Goal: Navigation & Orientation: Find specific page/section

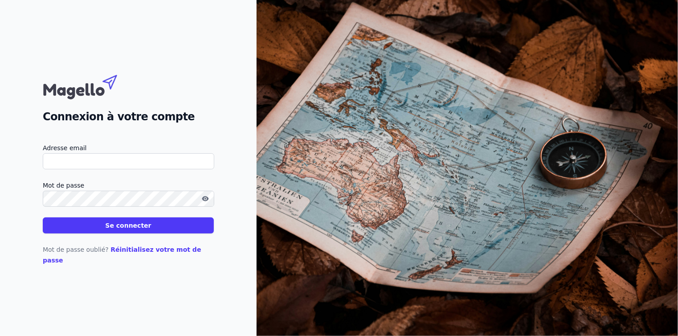
click at [86, 159] on input "Adresse email" at bounding box center [128, 161] width 171 height 16
type input "[EMAIL_ADDRESS][DOMAIN_NAME]"
click at [109, 233] on button "Se connecter" at bounding box center [128, 225] width 171 height 16
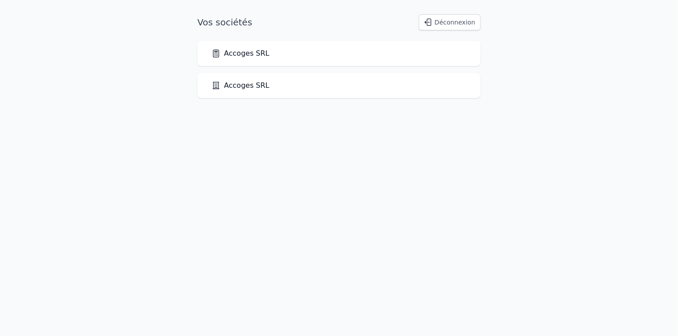
click at [242, 88] on link "Accoges SRL" at bounding box center [241, 85] width 58 height 11
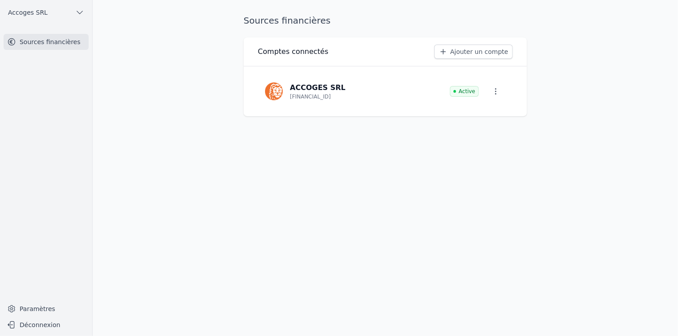
click at [77, 14] on icon "button" at bounding box center [79, 12] width 9 height 9
click at [69, 29] on span "Accoges SRL" at bounding box center [67, 32] width 40 height 9
